Goal: Browse casually: Explore the website without a specific task or goal

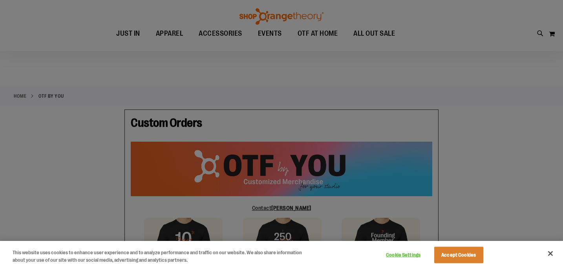
scroll to position [63, 0]
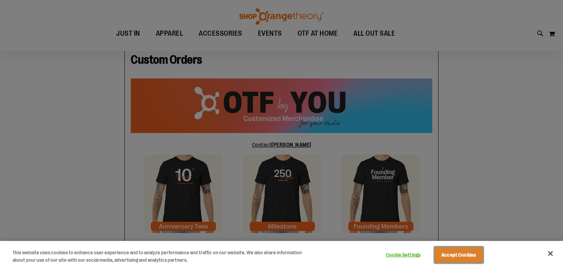
click at [449, 257] on button "Accept Cookies" at bounding box center [458, 255] width 49 height 16
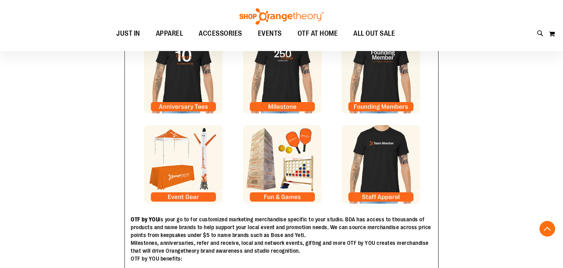
scroll to position [182, 0]
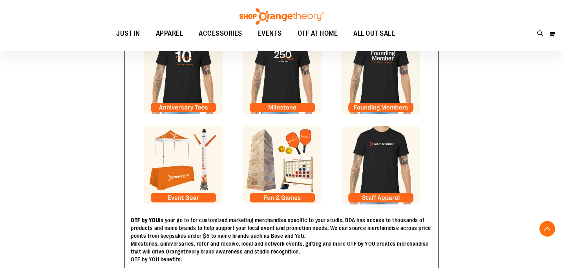
click at [193, 198] on img at bounding box center [183, 165] width 78 height 78
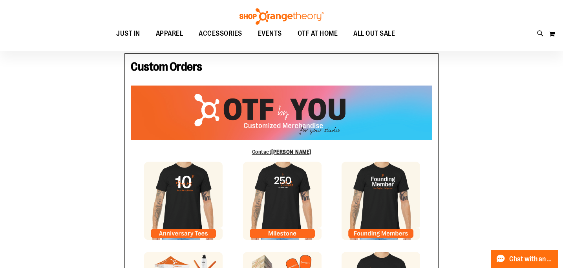
scroll to position [45, 0]
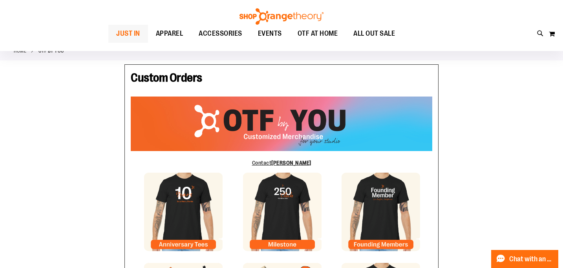
click at [116, 36] on span "JUST IN" at bounding box center [128, 34] width 24 height 18
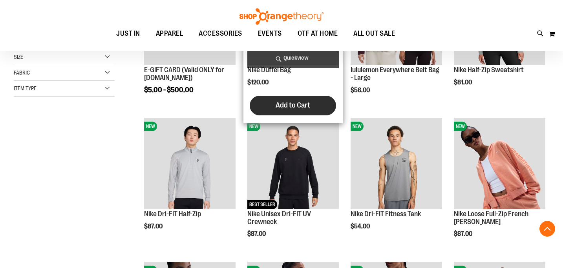
scroll to position [186, 0]
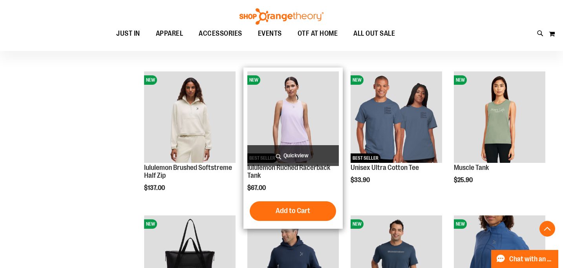
scroll to position [533, 0]
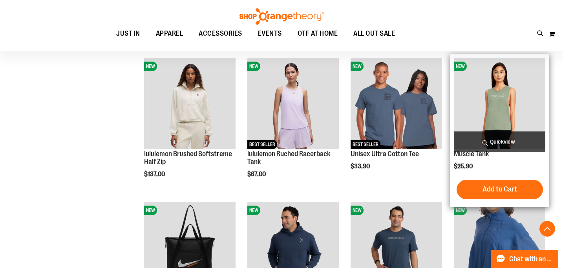
click at [499, 89] on img "product" at bounding box center [498, 103] width 91 height 91
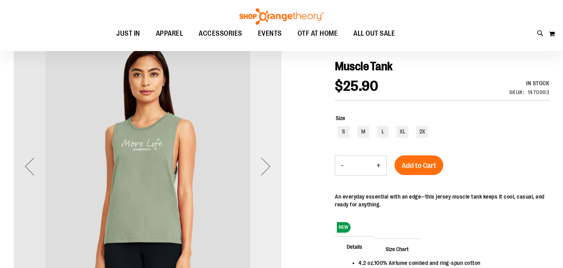
scroll to position [81, 0]
click at [268, 171] on div "Next" at bounding box center [265, 166] width 31 height 31
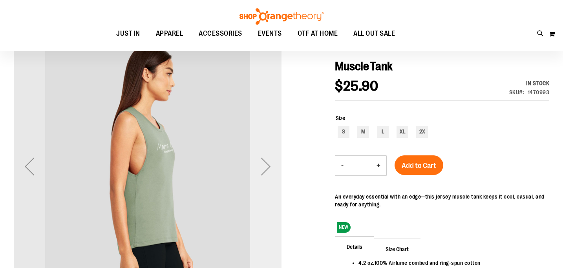
click at [268, 171] on div "Next" at bounding box center [265, 166] width 31 height 31
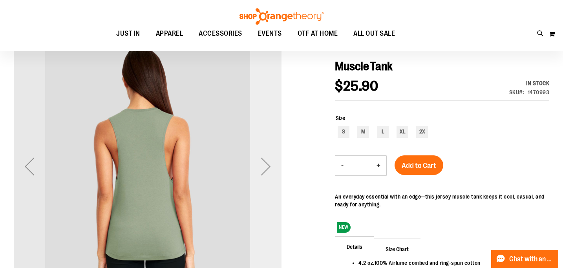
click at [268, 171] on div "Next" at bounding box center [265, 166] width 31 height 31
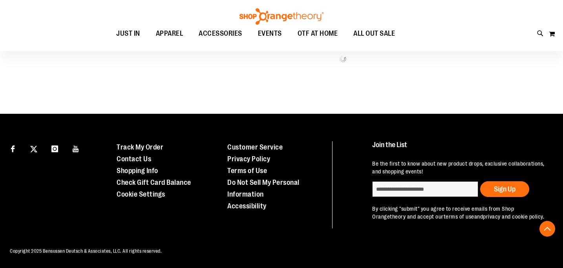
scroll to position [453, 0]
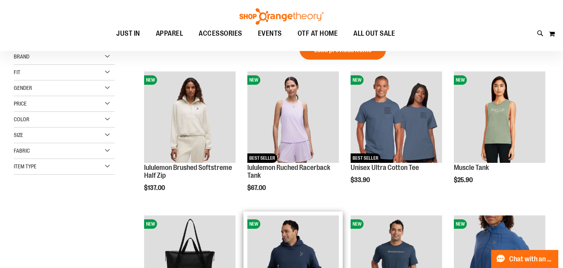
scroll to position [20, 0]
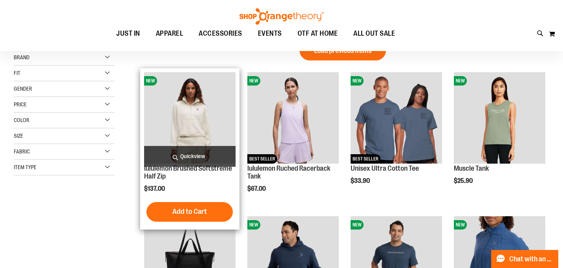
click at [180, 124] on img "product" at bounding box center [189, 117] width 91 height 91
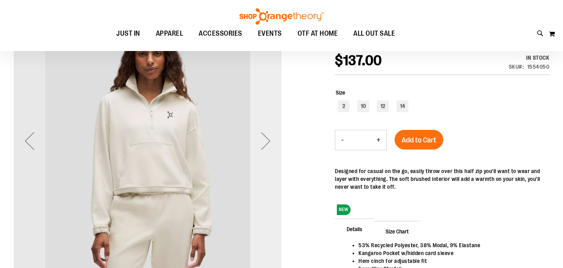
scroll to position [107, 0]
click at [265, 143] on div "Next" at bounding box center [265, 140] width 31 height 31
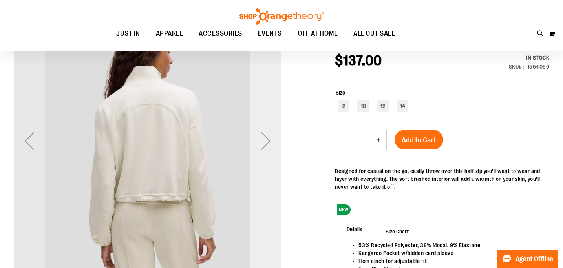
click at [265, 143] on div "Next" at bounding box center [265, 140] width 31 height 31
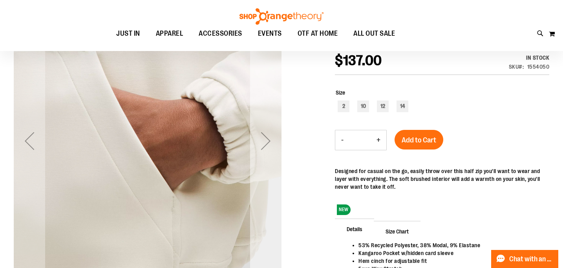
click at [265, 143] on div "Next" at bounding box center [265, 140] width 31 height 31
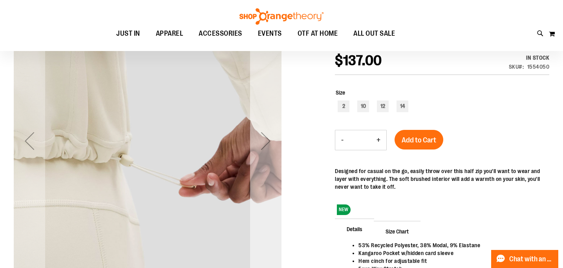
click at [265, 143] on div "Next" at bounding box center [265, 140] width 31 height 31
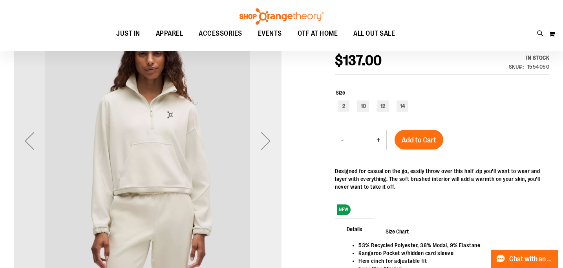
click at [265, 143] on div "Next" at bounding box center [265, 140] width 31 height 31
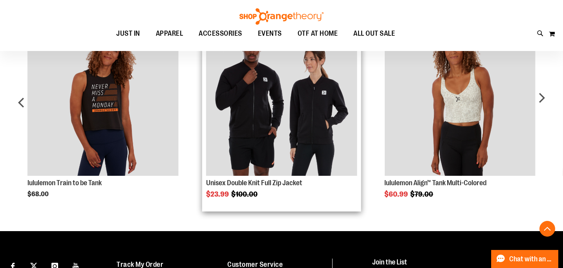
scroll to position [450, 0]
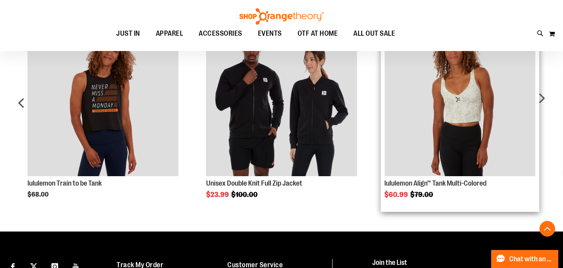
click at [439, 115] on img "Product Page Link" at bounding box center [459, 100] width 151 height 151
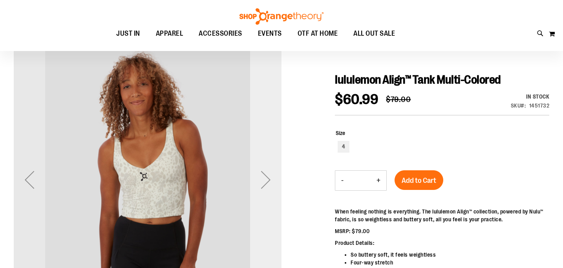
scroll to position [68, 0]
click at [266, 181] on div "Next" at bounding box center [265, 179] width 31 height 31
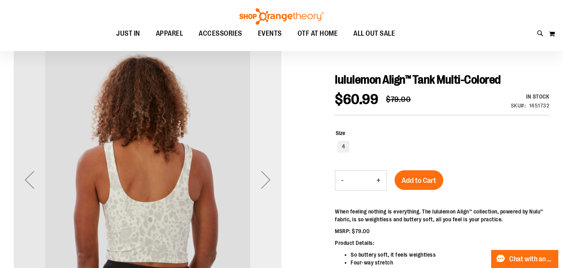
click at [266, 181] on div "Next" at bounding box center [265, 179] width 31 height 31
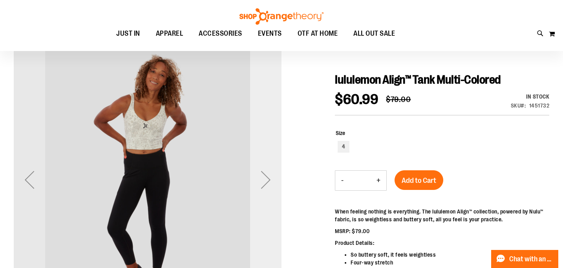
click at [266, 181] on div "Next" at bounding box center [265, 179] width 31 height 31
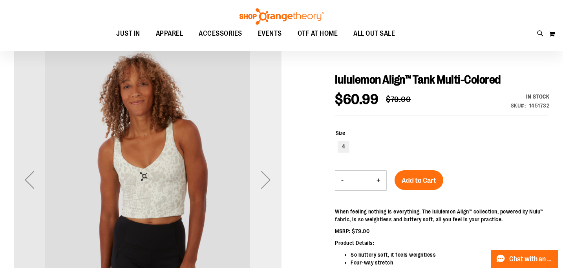
click at [266, 181] on div "Next" at bounding box center [265, 179] width 31 height 31
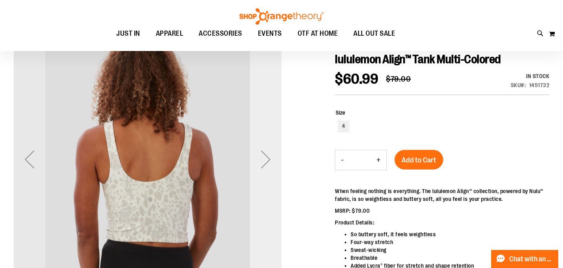
scroll to position [87, 0]
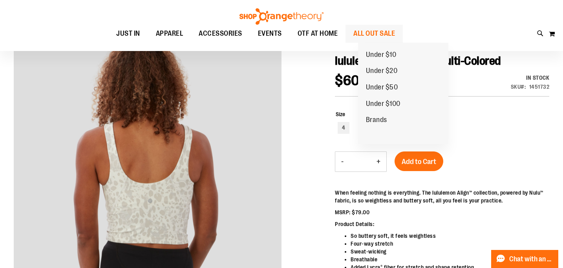
click at [371, 34] on span "ALL OUT SALE" at bounding box center [374, 34] width 42 height 18
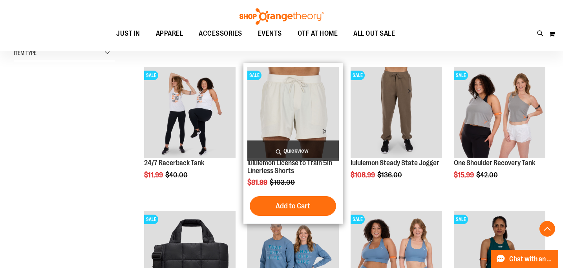
scroll to position [238, 0]
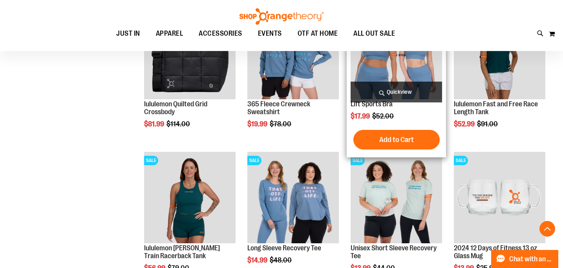
scroll to position [457, 0]
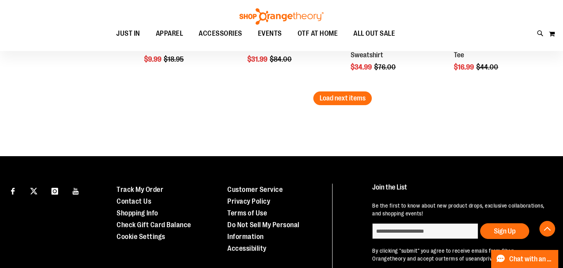
scroll to position [1367, 0]
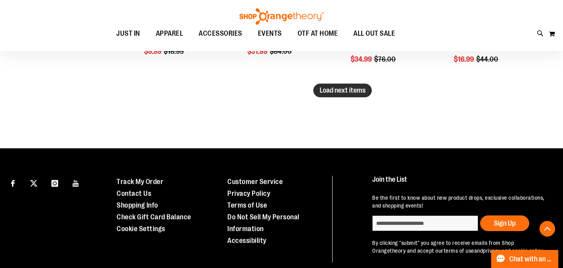
click at [348, 94] on button "Load next items" at bounding box center [342, 91] width 58 height 14
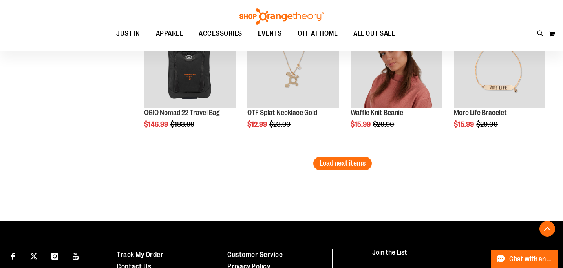
scroll to position [1770, 0]
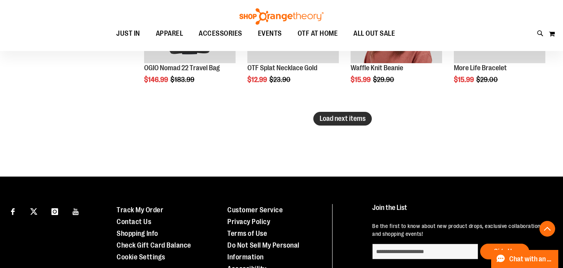
click at [353, 117] on span "Load next items" at bounding box center [342, 119] width 46 height 8
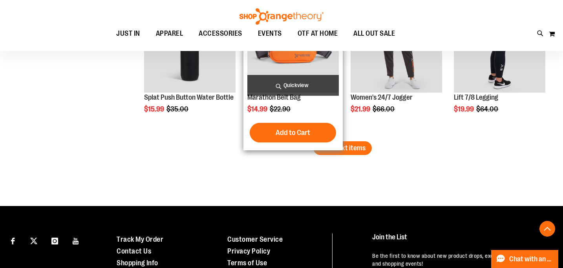
scroll to position [2184, 0]
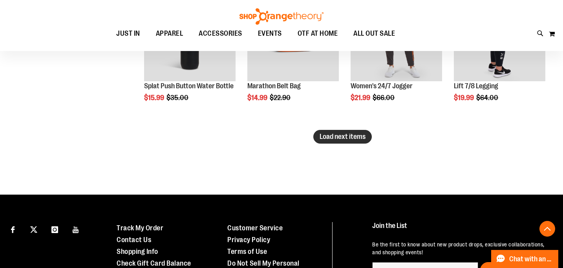
click at [334, 137] on span "Load next items" at bounding box center [342, 137] width 46 height 8
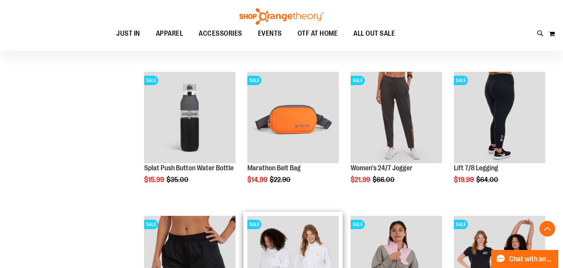
scroll to position [2075, 0]
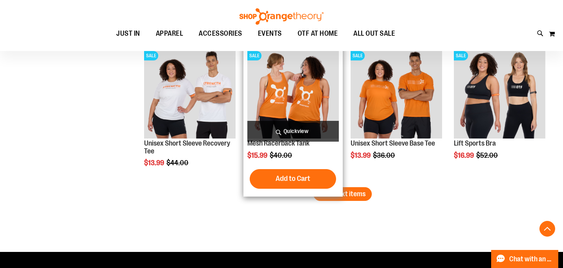
scroll to position [2599, 0]
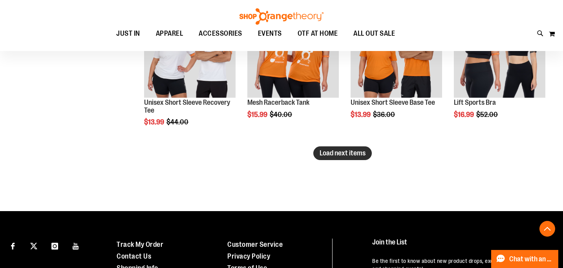
click at [331, 160] on button "Load next items" at bounding box center [342, 153] width 58 height 14
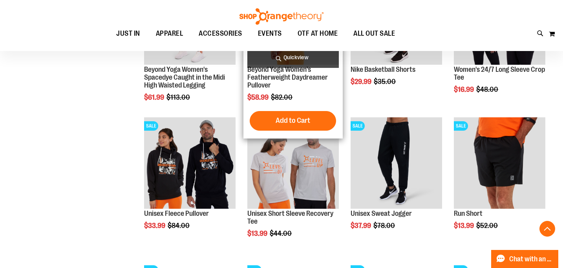
scroll to position [2777, 0]
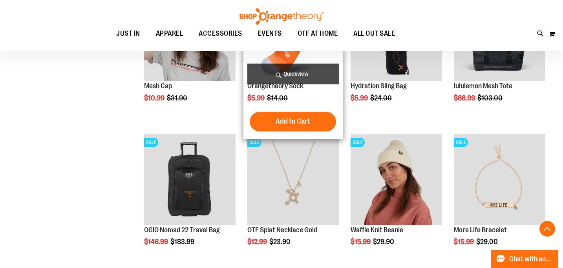
scroll to position [1547, 0]
